Goal: Ask a question

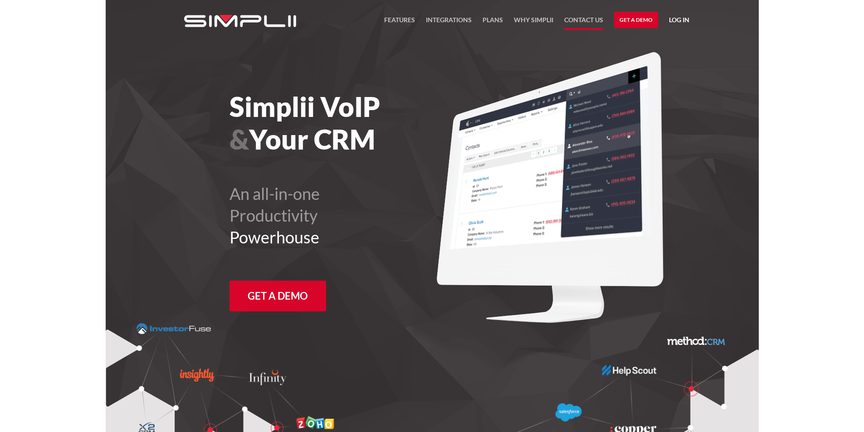
click at [586, 19] on link "Contact US" at bounding box center [583, 22] width 39 height 15
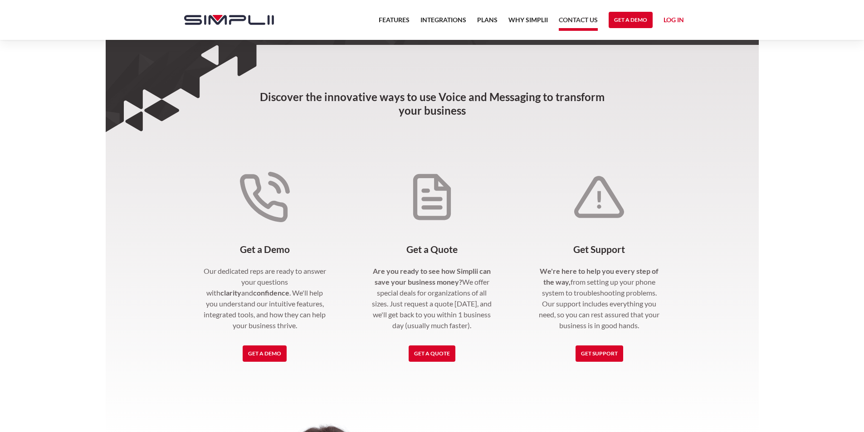
scroll to position [136, 0]
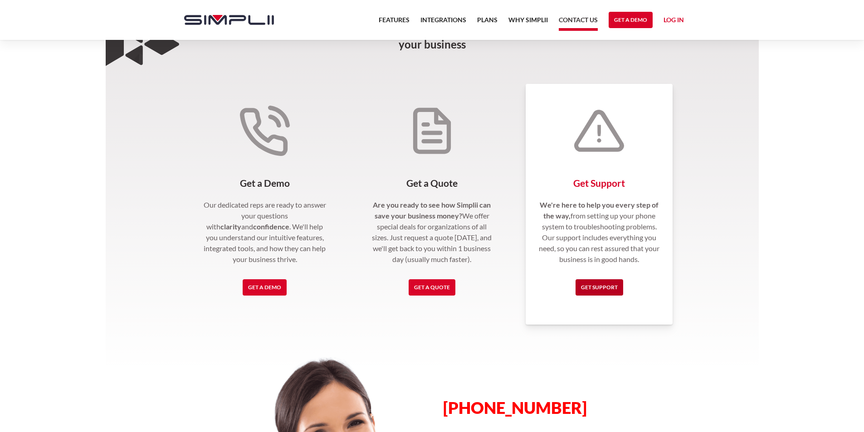
click at [603, 292] on link "Get Support" at bounding box center [599, 287] width 48 height 16
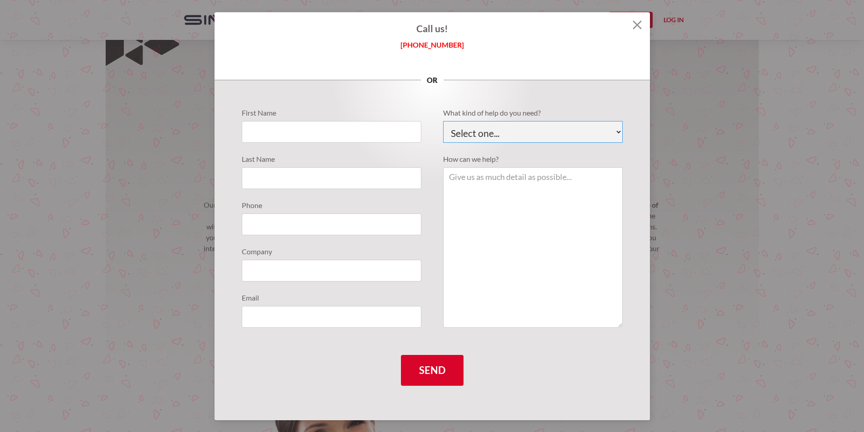
click at [567, 130] on select "Select one... Technical Support Fusion App Support Sales Billing" at bounding box center [533, 132] width 180 height 22
